Goal: Check status

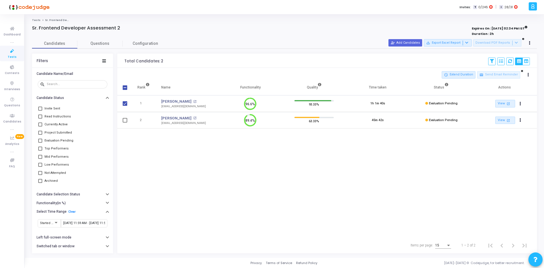
scroll to position [12, 14]
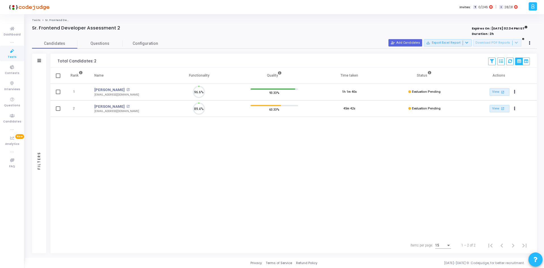
scroll to position [12, 14]
click at [429, 71] on icon at bounding box center [429, 72] width 3 height 3
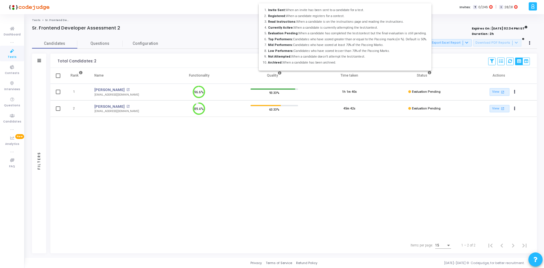
click at [429, 71] on div at bounding box center [272, 134] width 544 height 268
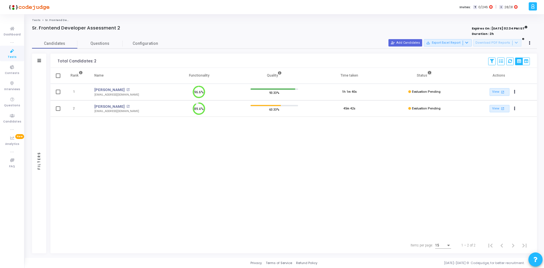
click at [429, 71] on icon at bounding box center [429, 72] width 3 height 3
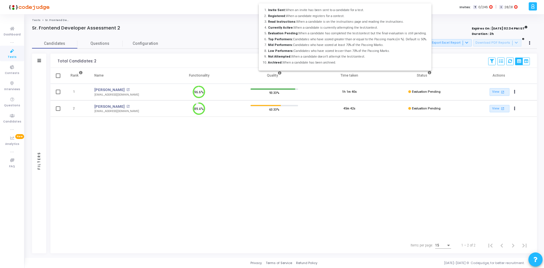
click at [429, 71] on div at bounding box center [272, 134] width 544 height 268
click at [429, 71] on icon at bounding box center [429, 72] width 3 height 3
click at [429, 71] on div at bounding box center [272, 134] width 544 height 268
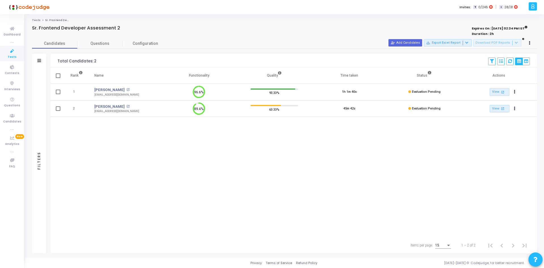
click at [429, 71] on icon at bounding box center [429, 72] width 3 height 3
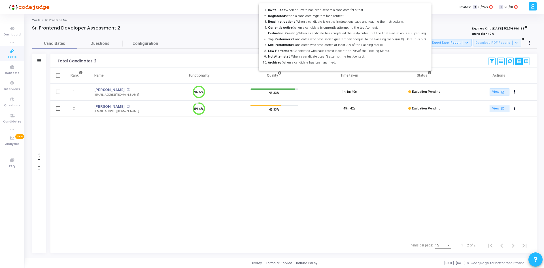
click at [429, 71] on div at bounding box center [272, 134] width 544 height 268
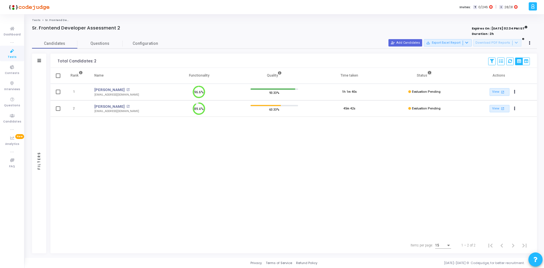
click at [429, 71] on icon at bounding box center [429, 72] width 3 height 3
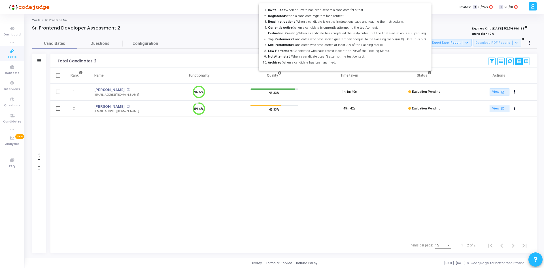
click at [429, 71] on icon at bounding box center [429, 72] width 3 height 3
click at [429, 71] on div at bounding box center [272, 134] width 544 height 268
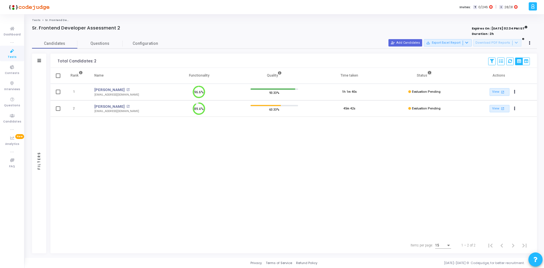
click at [429, 71] on icon at bounding box center [429, 72] width 3 height 3
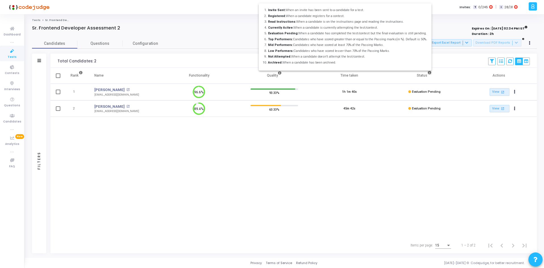
click at [429, 71] on icon at bounding box center [429, 72] width 3 height 3
click at [429, 71] on div at bounding box center [272, 134] width 544 height 268
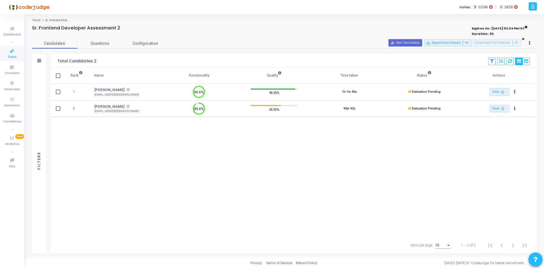
click at [429, 71] on icon at bounding box center [429, 72] width 3 height 3
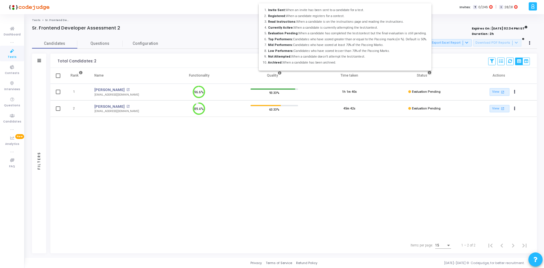
click at [429, 71] on div at bounding box center [272, 134] width 544 height 268
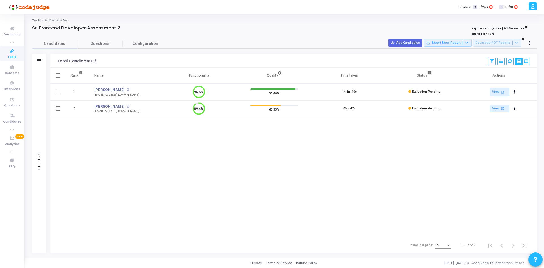
click at [429, 71] on icon at bounding box center [429, 72] width 3 height 3
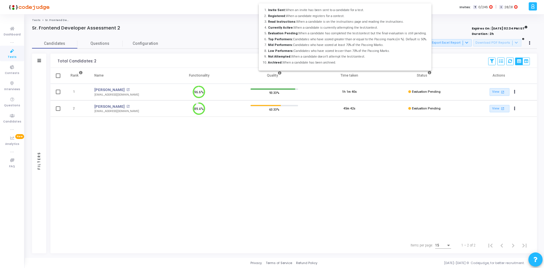
click at [337, 129] on div at bounding box center [272, 134] width 544 height 268
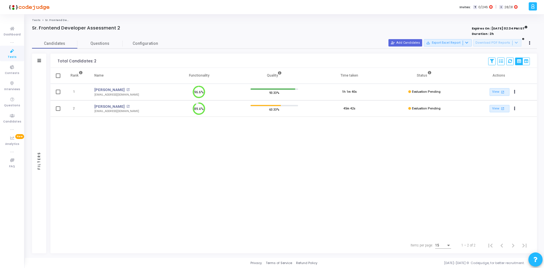
click at [41, 63] on div "Filters" at bounding box center [39, 61] width 14 height 14
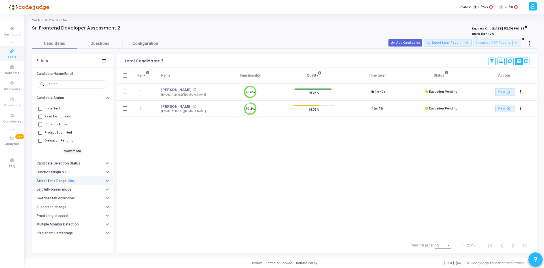
click at [62, 182] on h6 "Select Time Range" at bounding box center [52, 181] width 30 height 4
click at [86, 191] on input "[DATE] 11:59 AM - [DATE] 11:59 AM" at bounding box center [84, 191] width 42 height 3
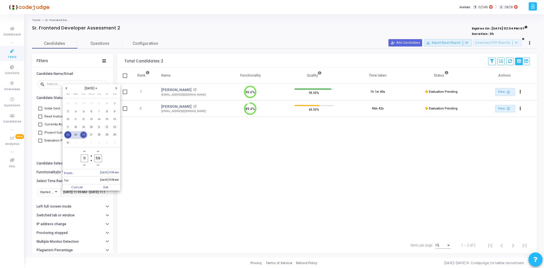
click at [84, 135] on span "26" at bounding box center [83, 134] width 7 height 7
click at [65, 133] on span "24" at bounding box center [67, 134] width 7 height 7
click at [84, 135] on span "26" at bounding box center [83, 134] width 7 height 7
click at [114, 125] on span "23" at bounding box center [114, 126] width 7 height 7
click at [82, 135] on span "26" at bounding box center [83, 134] width 7 height 7
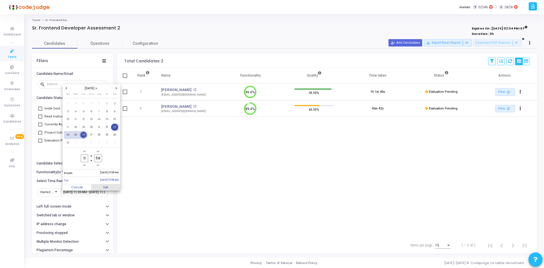
click at [109, 187] on span "Set" at bounding box center [105, 187] width 29 height 6
type input "8/23/2025, 11:59 AM - 8/26/2025, 11:59 AM"
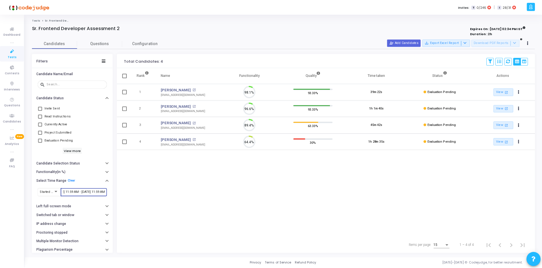
scroll to position [12, 14]
click at [13, 58] on span "Tests" at bounding box center [12, 57] width 9 height 5
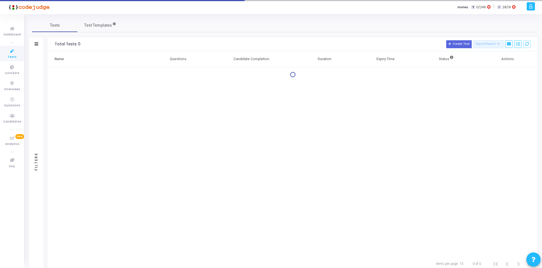
click at [13, 58] on span "Tests" at bounding box center [12, 57] width 9 height 5
